Goal: Information Seeking & Learning: Learn about a topic

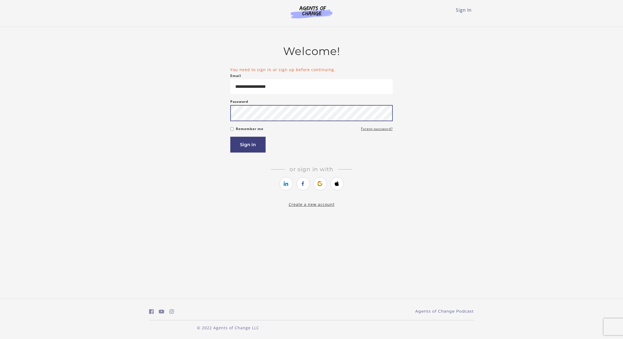
type input "**********"
click at [253, 150] on button "Sign in" at bounding box center [247, 145] width 35 height 16
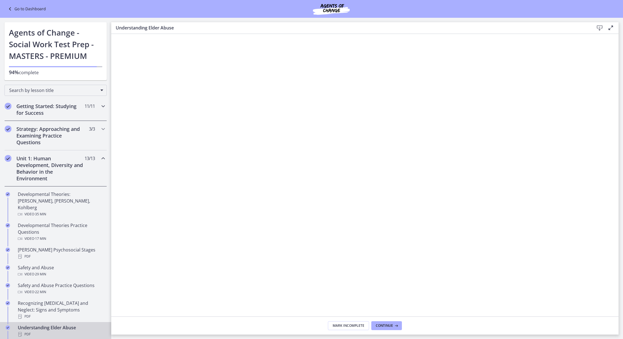
click at [87, 112] on div "Getting Started: Studying for Success 11 / 11 Completed" at bounding box center [55, 109] width 102 height 23
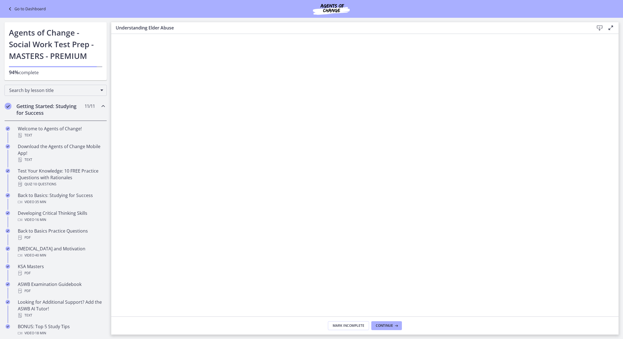
click at [16, 9] on link "Go to Dashboard" at bounding box center [26, 9] width 39 height 7
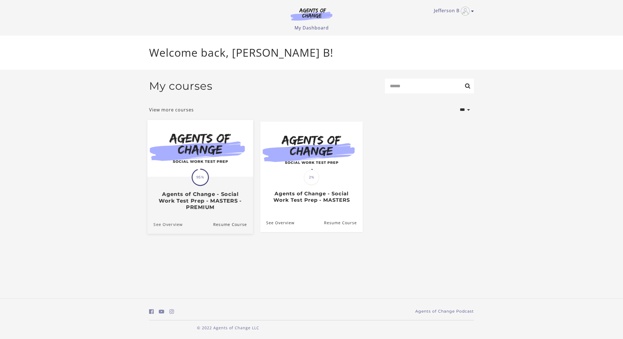
click at [165, 224] on link "See Overview" at bounding box center [164, 224] width 35 height 19
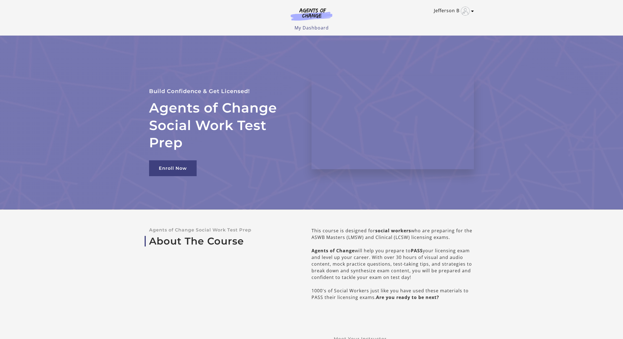
click at [442, 11] on link "Jefferson B" at bounding box center [452, 11] width 37 height 9
click at [442, 18] on link "My Account" at bounding box center [451, 20] width 49 height 9
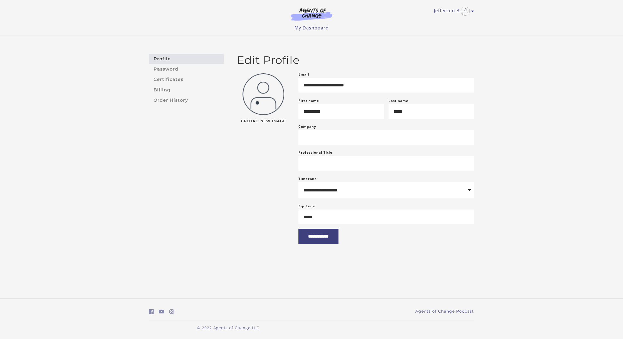
click at [318, 13] on img at bounding box center [311, 14] width 53 height 13
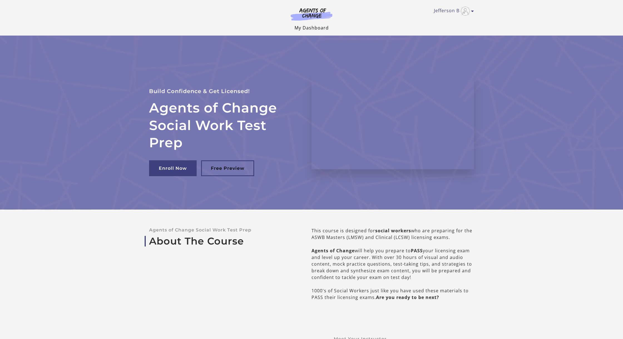
click at [311, 26] on link "My Dashboard" at bounding box center [312, 28] width 34 height 6
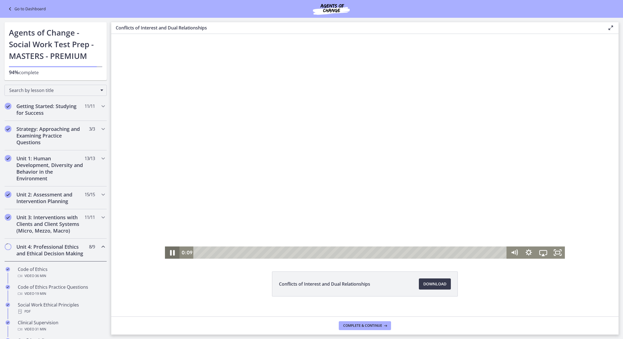
click at [172, 256] on icon "Pause" at bounding box center [172, 253] width 17 height 15
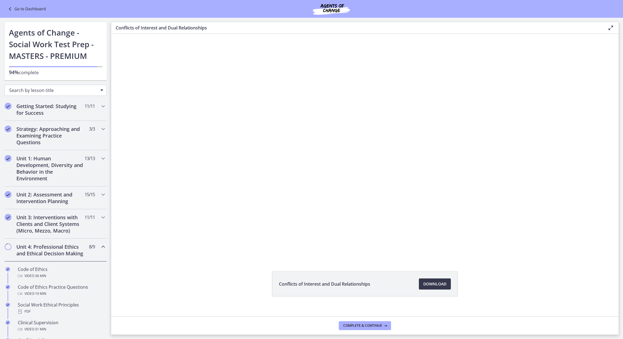
click at [68, 92] on span "Search by lesson title" at bounding box center [53, 90] width 88 height 6
click at [92, 108] on span "11 / 11 Completed" at bounding box center [90, 106] width 10 height 7
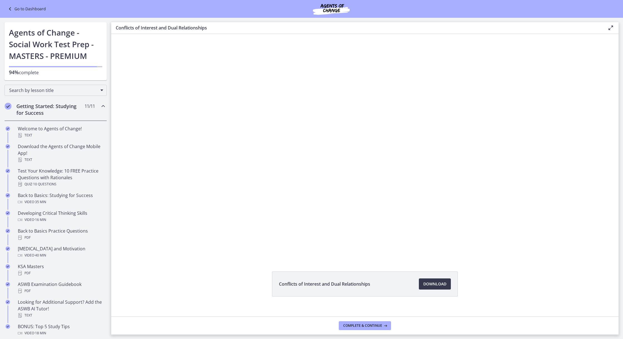
click at [45, 113] on h2 "Getting Started: Studying for Success" at bounding box center [50, 109] width 68 height 13
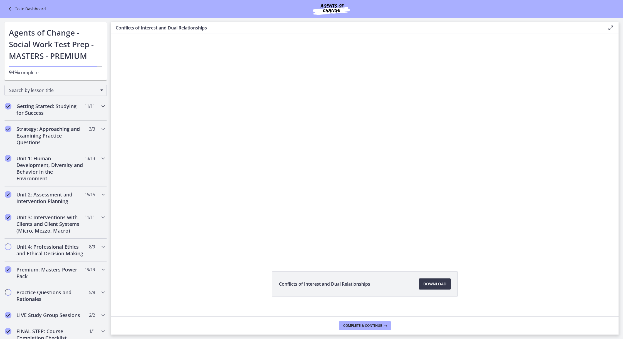
click at [50, 109] on h2 "Getting Started: Studying for Success" at bounding box center [50, 109] width 68 height 13
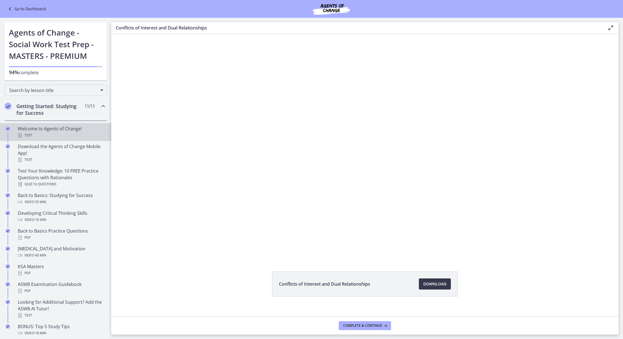
click at [69, 139] on link "Welcome to Agents of Change! Text" at bounding box center [55, 132] width 111 height 18
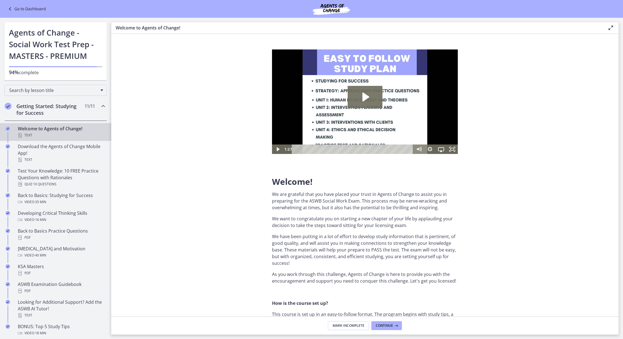
scroll to position [-4, 0]
